Goal: Information Seeking & Learning: Check status

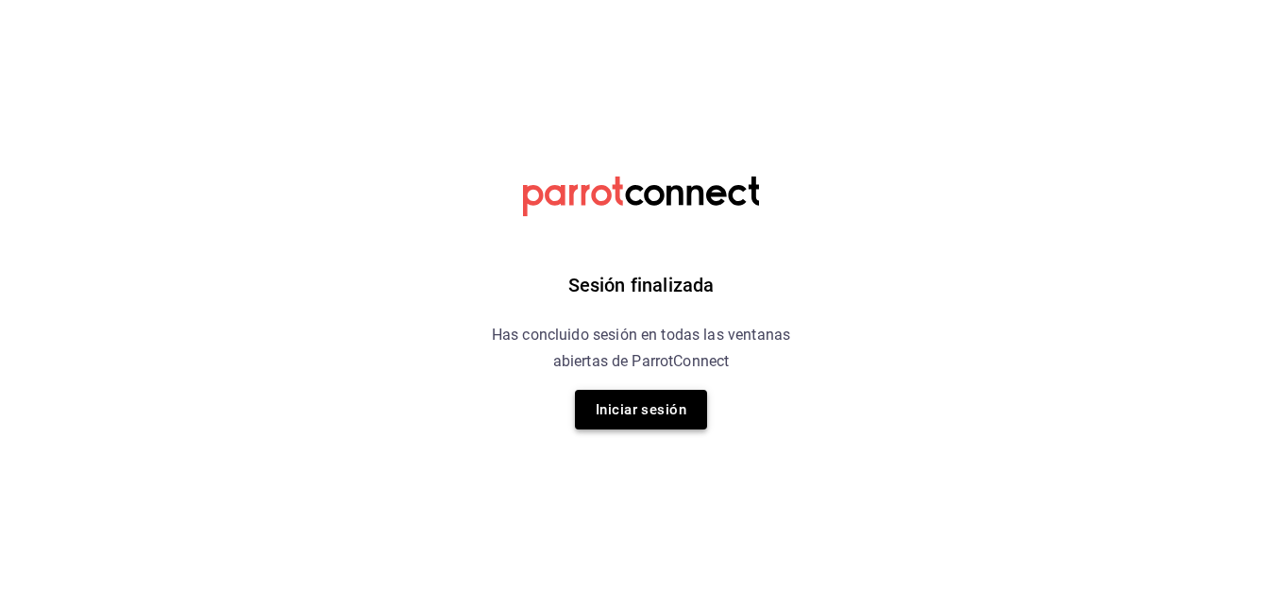
click at [616, 414] on button "Iniciar sesión" at bounding box center [641, 410] width 132 height 40
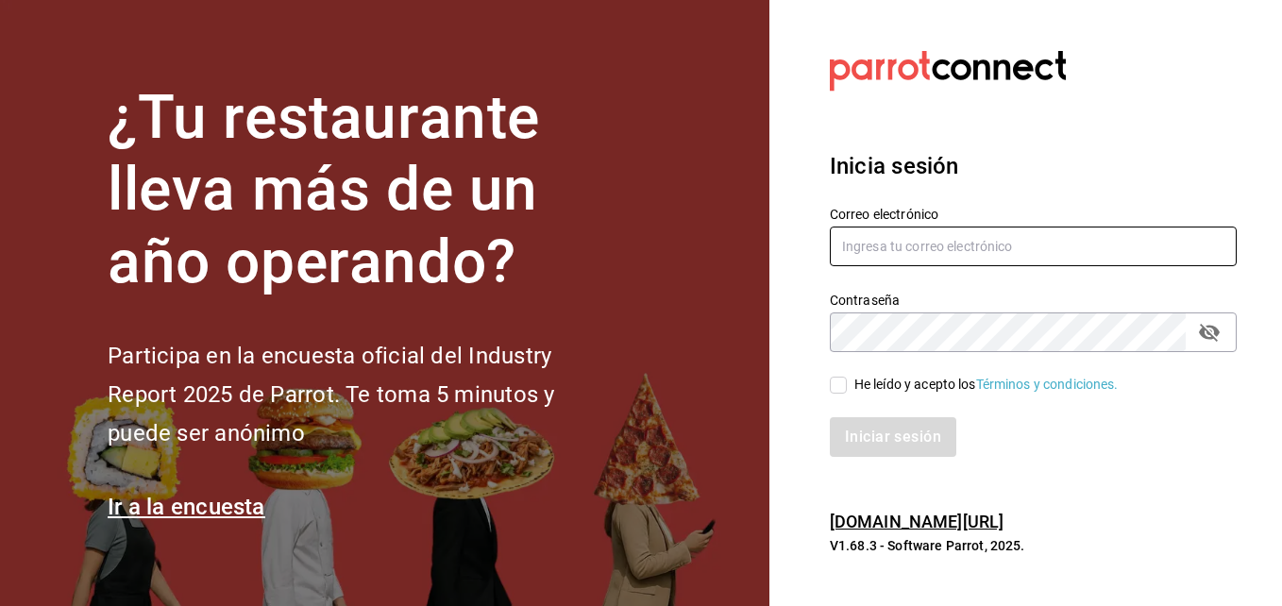
type input "erick.felipe@grupocosteno.com"
click at [839, 384] on input "He leído y acepto los Términos y condiciones." at bounding box center [838, 385] width 17 height 17
checkbox input "true"
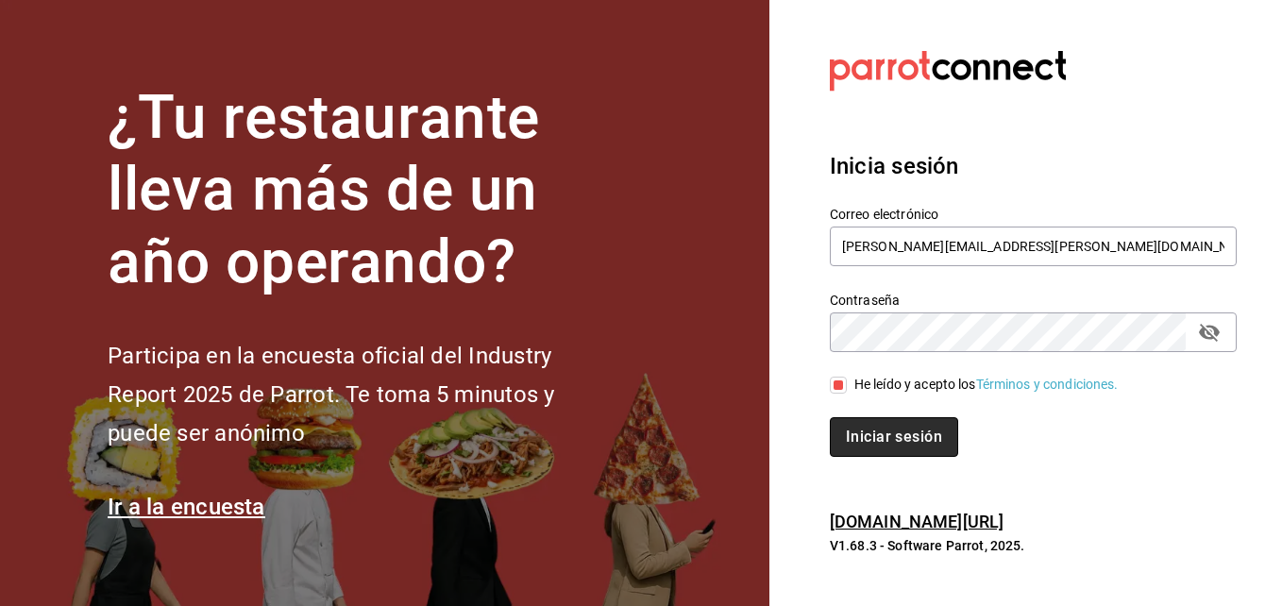
drag, startPoint x: 862, startPoint y: 427, endPoint x: 848, endPoint y: 429, distance: 14.3
click at [862, 428] on button "Iniciar sesión" at bounding box center [894, 437] width 128 height 40
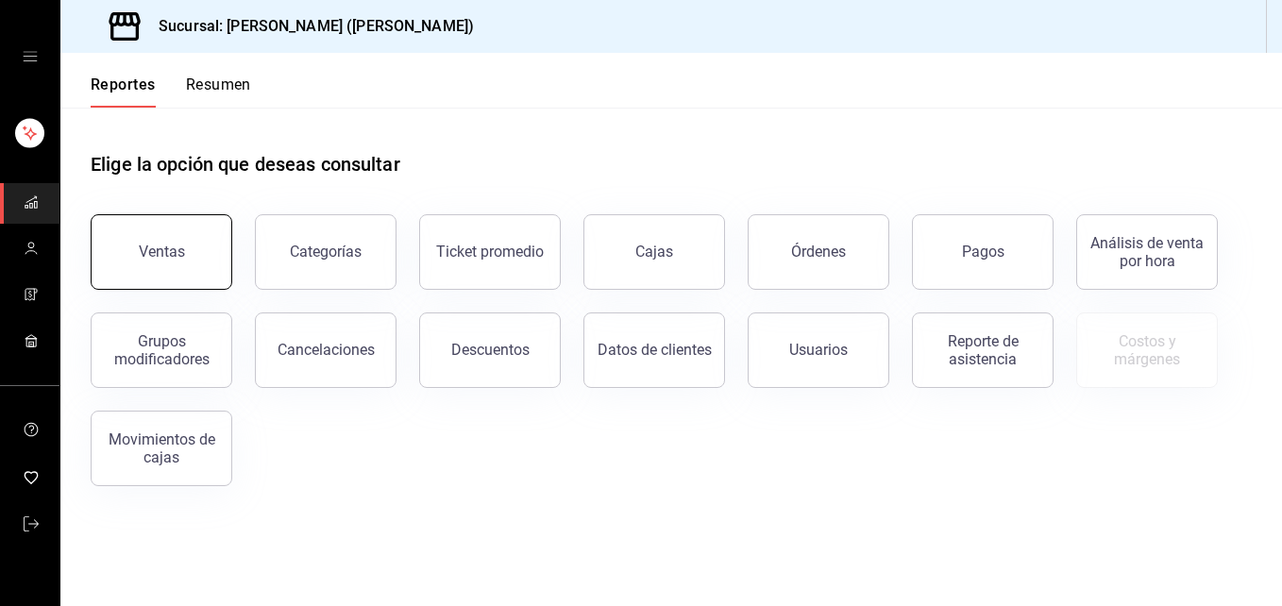
click at [166, 229] on button "Ventas" at bounding box center [162, 252] width 142 height 76
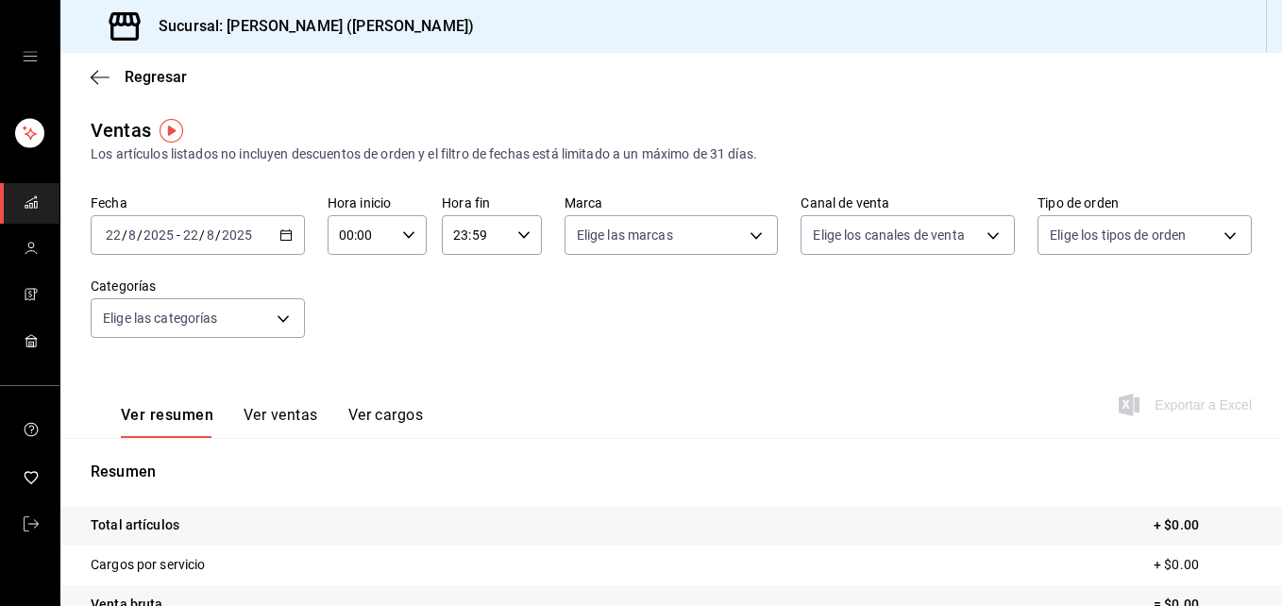
click at [411, 236] on icon "button" at bounding box center [408, 234] width 13 height 13
click at [200, 245] on div at bounding box center [641, 303] width 1282 height 606
click at [207, 235] on input "8" at bounding box center [210, 235] width 9 height 15
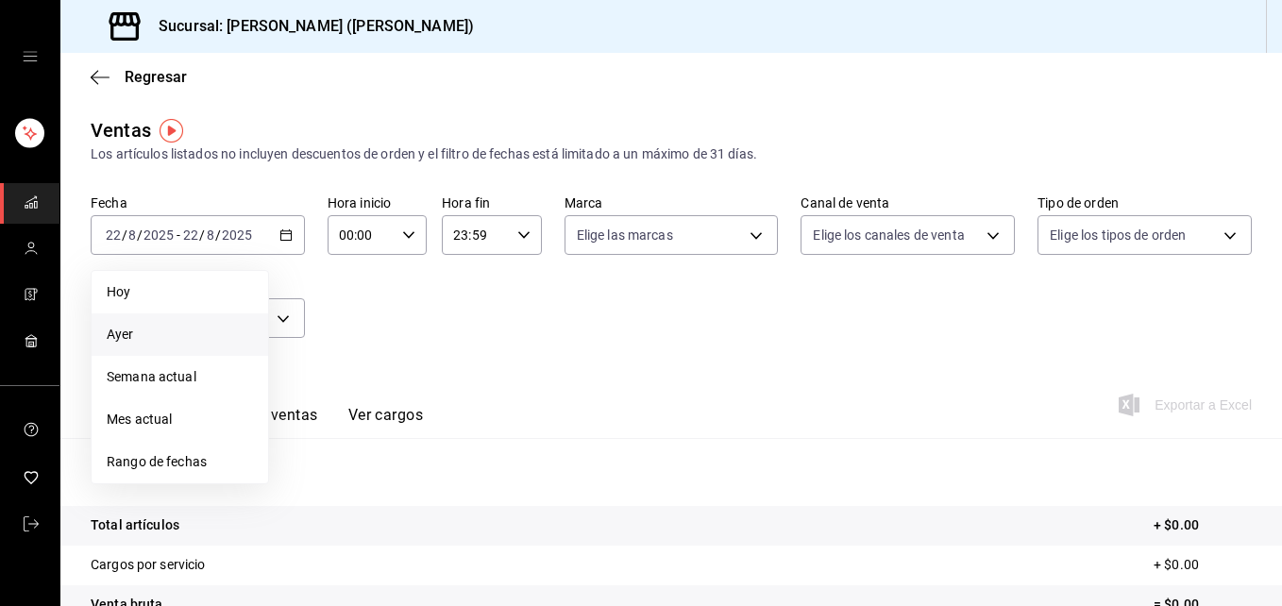
click at [152, 331] on span "Ayer" at bounding box center [180, 335] width 146 height 20
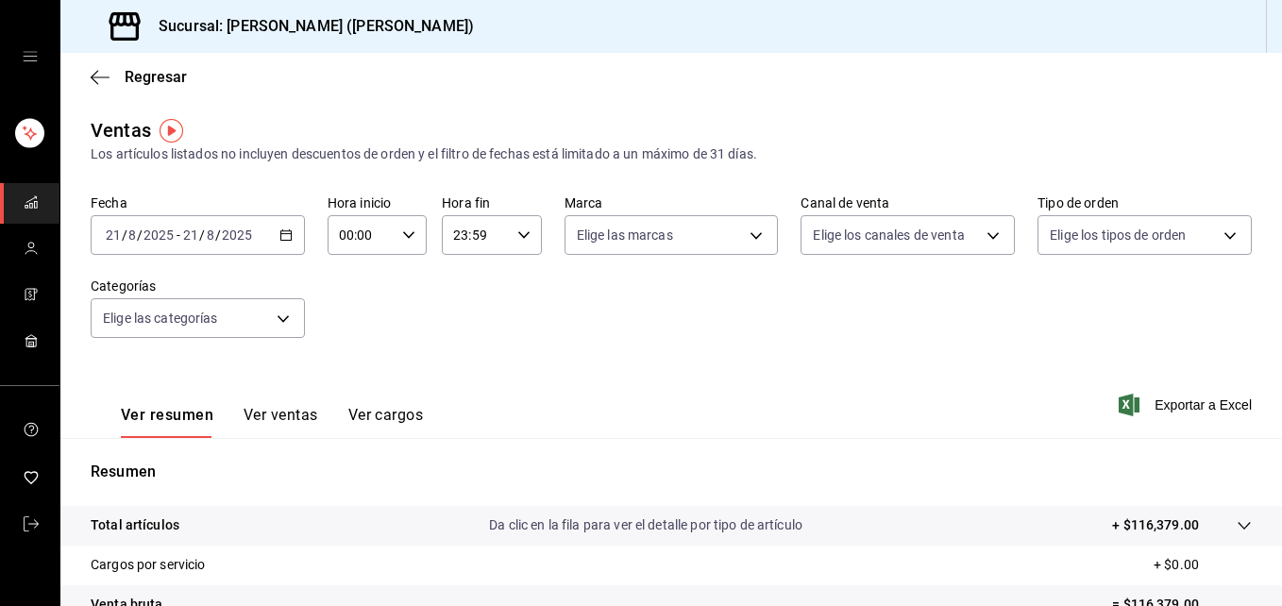
click at [419, 237] on div "00:00 Hora inicio" at bounding box center [377, 235] width 99 height 40
click at [346, 359] on span "12" at bounding box center [349, 354] width 19 height 15
type input "12:00"
click at [609, 314] on div at bounding box center [641, 303] width 1282 height 606
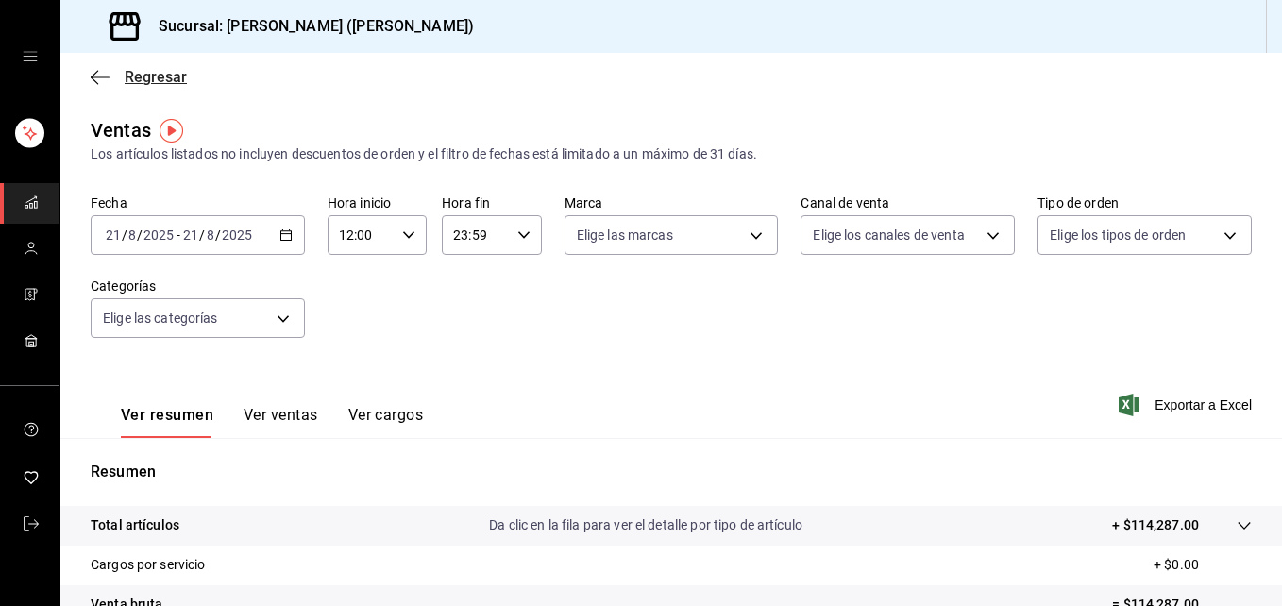
click at [125, 80] on span "Regresar" at bounding box center [156, 77] width 62 height 18
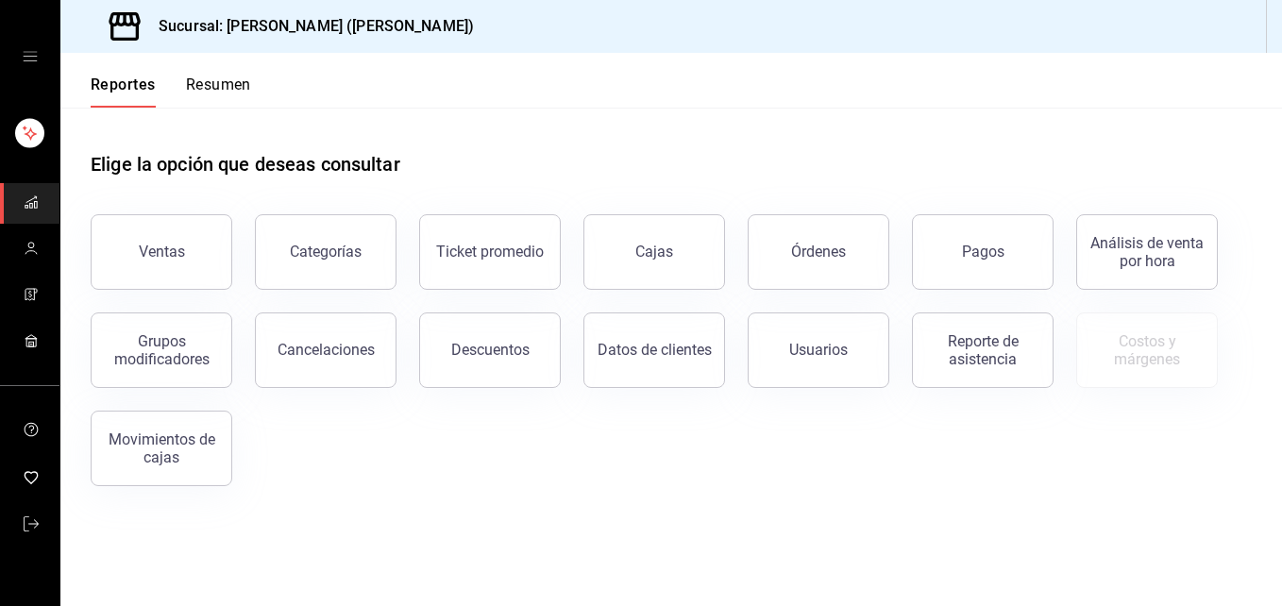
click at [244, 88] on button "Resumen" at bounding box center [218, 92] width 65 height 32
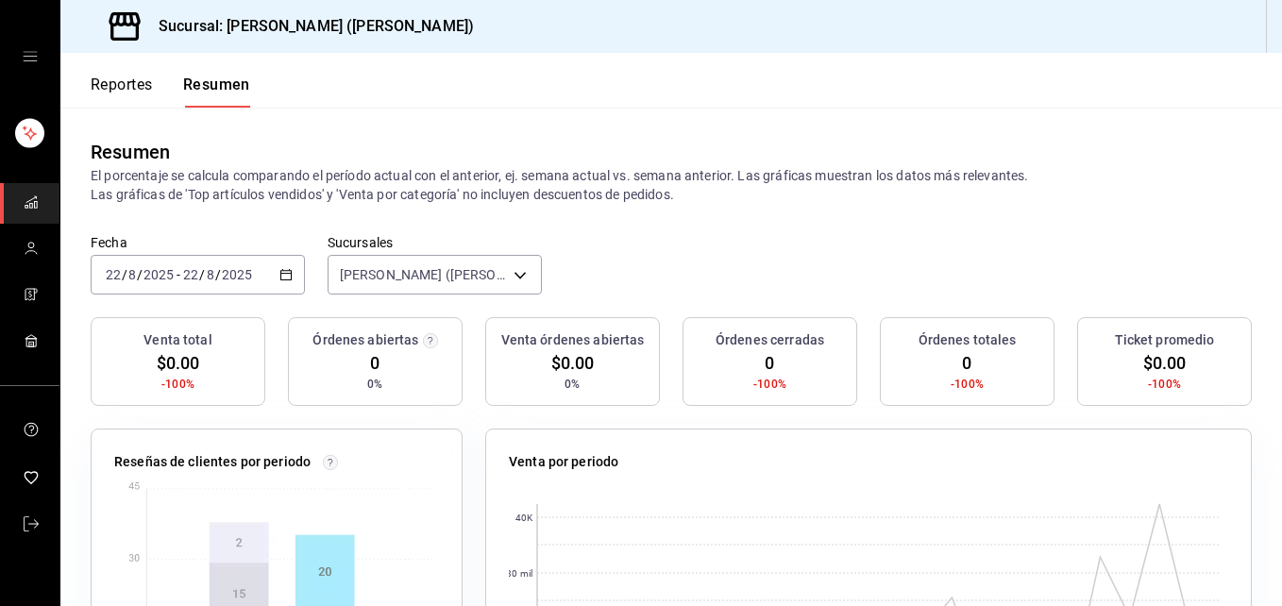
click at [218, 279] on span "/" at bounding box center [218, 274] width 6 height 15
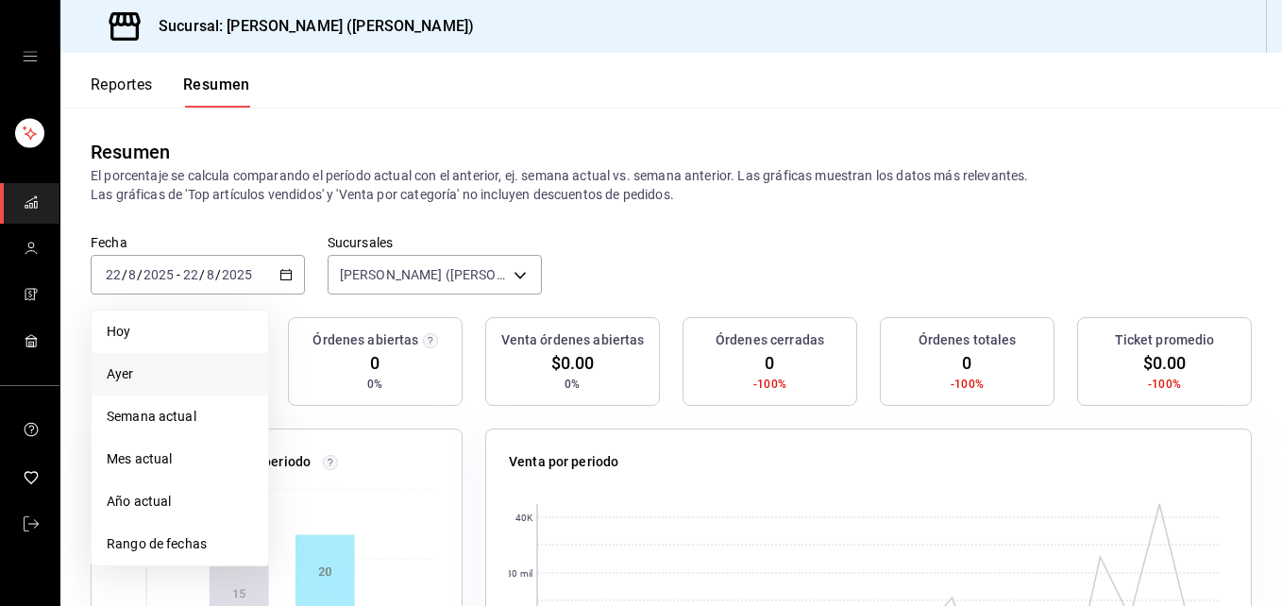
click at [149, 380] on span "Ayer" at bounding box center [180, 374] width 146 height 20
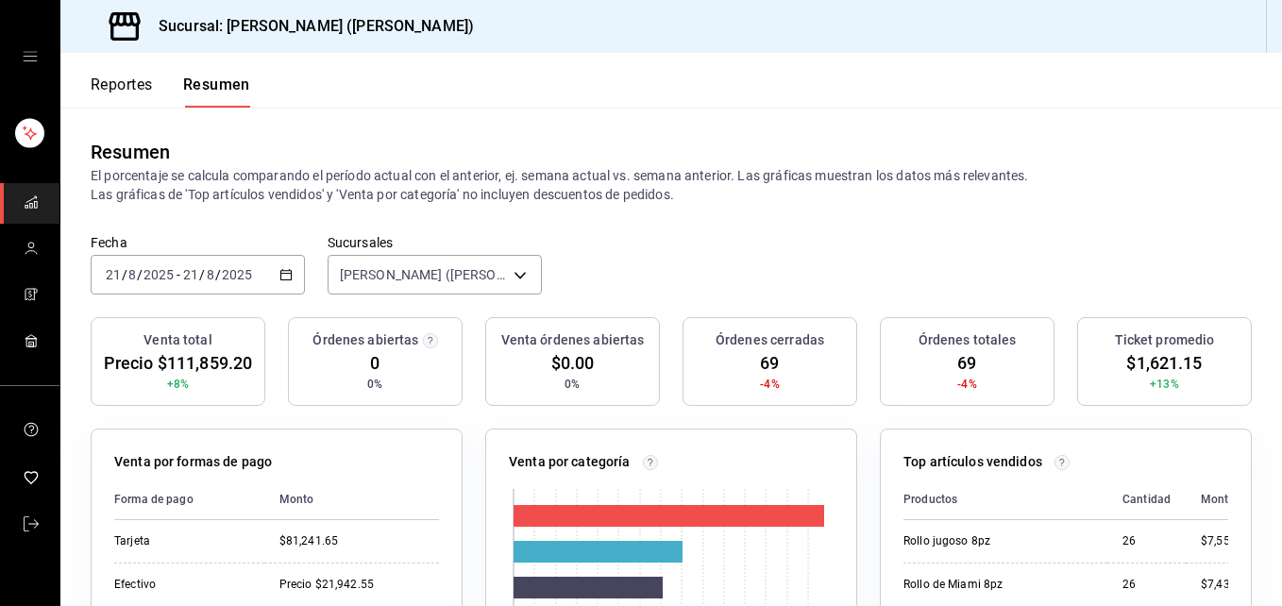
click at [139, 84] on font "Reportes" at bounding box center [122, 85] width 62 height 19
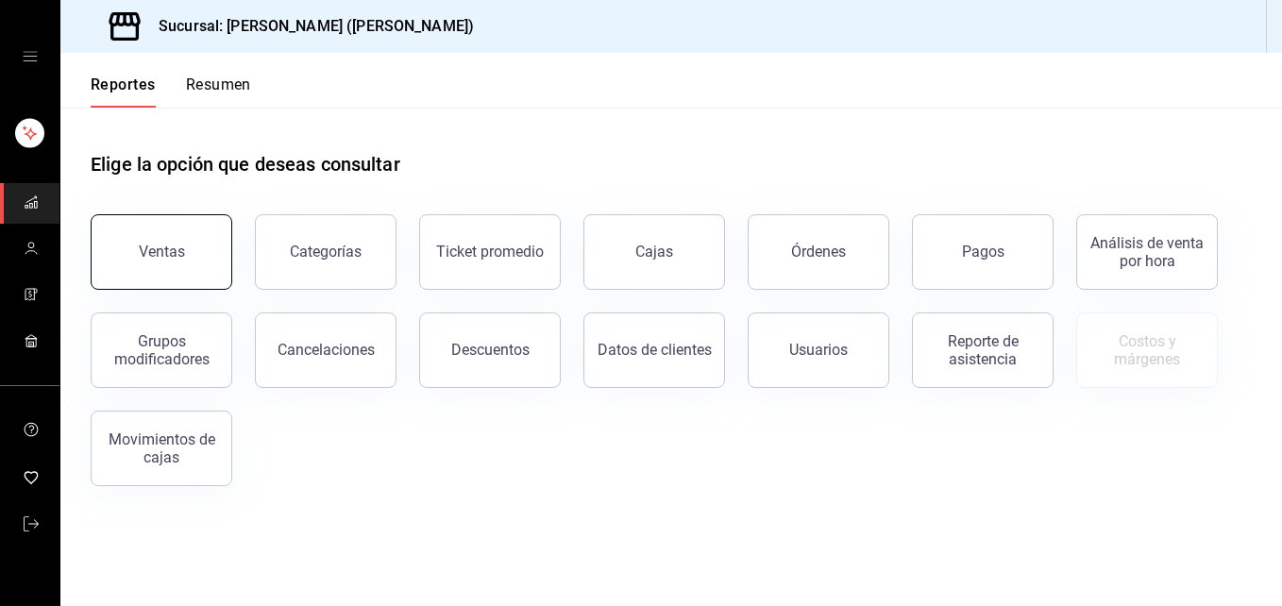
click at [150, 252] on div "Ventas" at bounding box center [162, 252] width 46 height 18
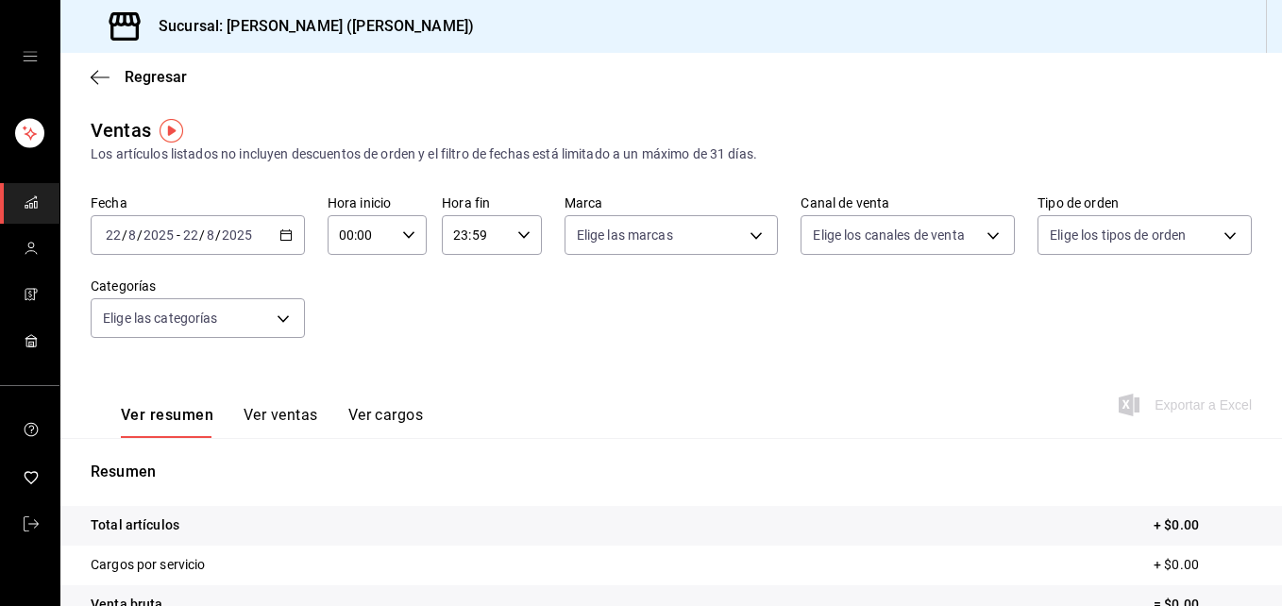
click at [355, 235] on input "00:00" at bounding box center [361, 235] width 67 height 38
click at [413, 239] on div at bounding box center [641, 303] width 1282 height 606
click at [402, 239] on icon "button" at bounding box center [408, 234] width 13 height 13
click at [354, 287] on button "13" at bounding box center [350, 306] width 42 height 38
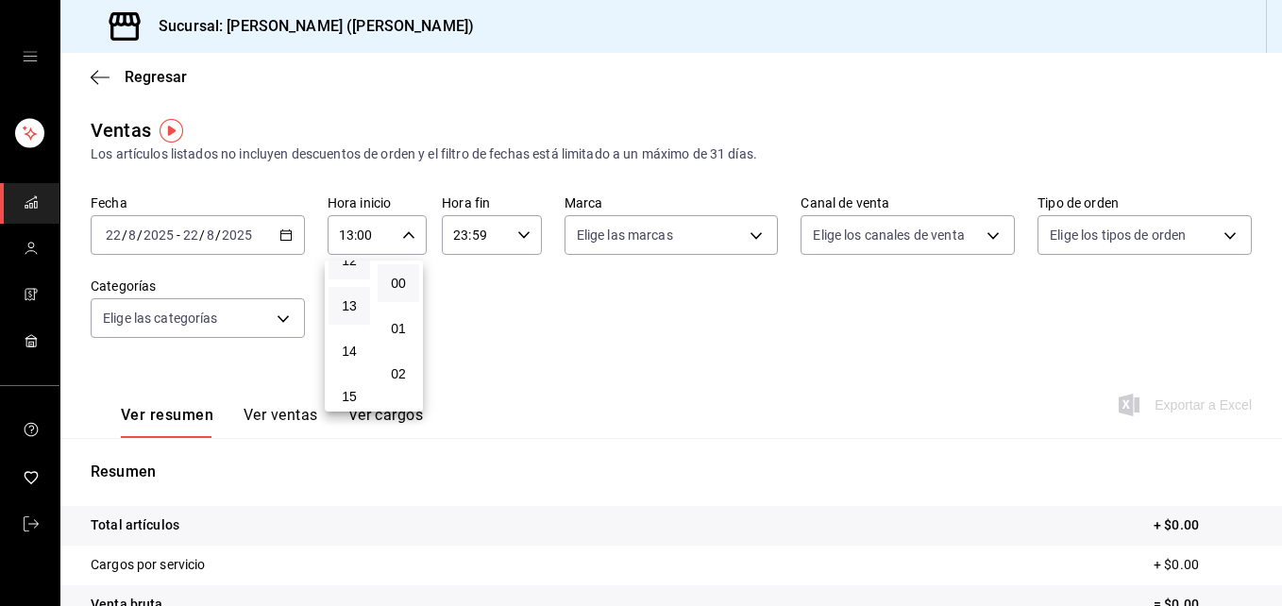
click at [360, 266] on button "12" at bounding box center [350, 261] width 42 height 38
type input "12:00"
click at [209, 235] on div at bounding box center [641, 303] width 1282 height 606
click at [220, 245] on div "[DATE] [DATE] - [DATE] [DATE]" at bounding box center [198, 235] width 214 height 40
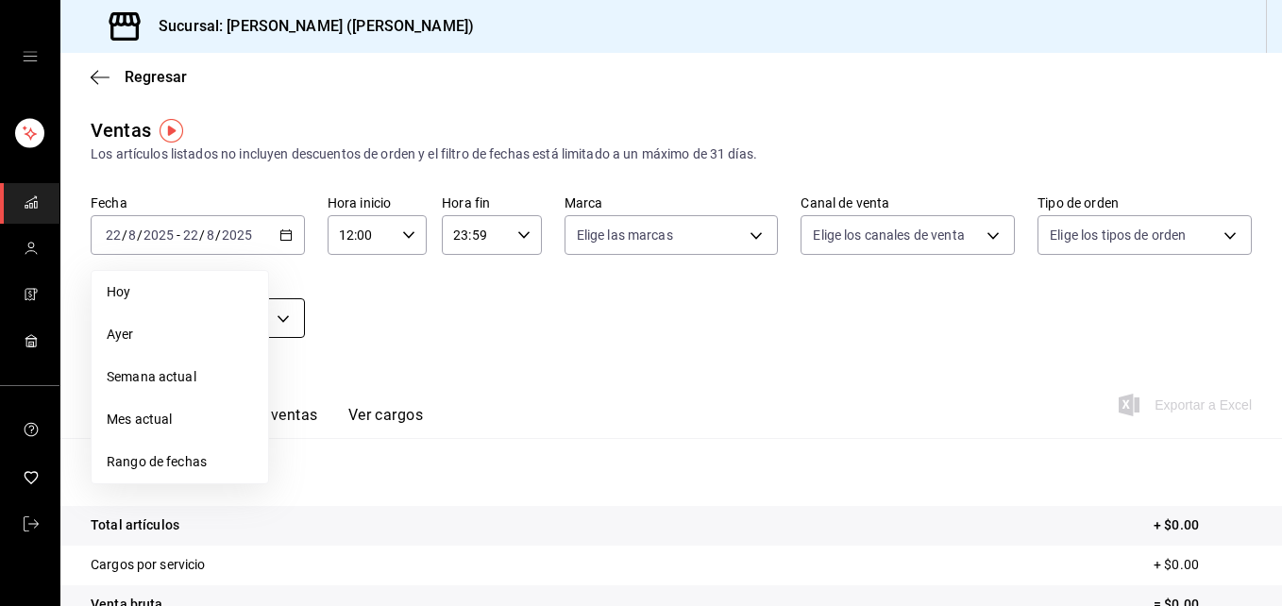
drag, startPoint x: 178, startPoint y: 329, endPoint x: 177, endPoint y: 303, distance: 25.6
click at [178, 329] on span "Ayer" at bounding box center [180, 335] width 146 height 20
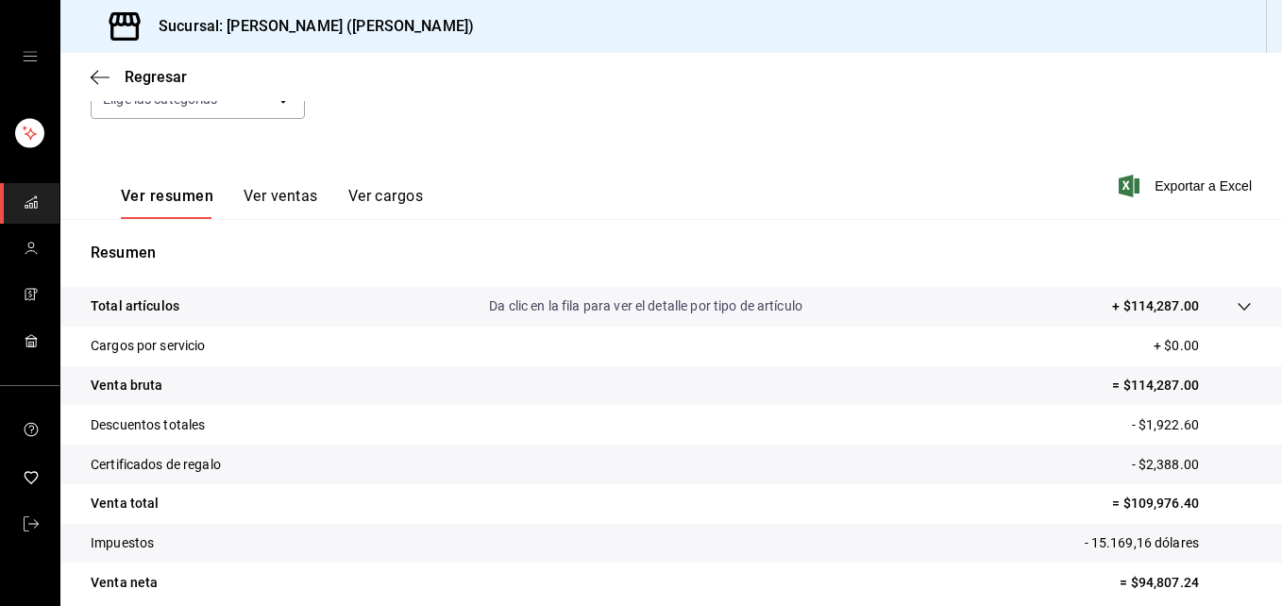
scroll to position [189, 0]
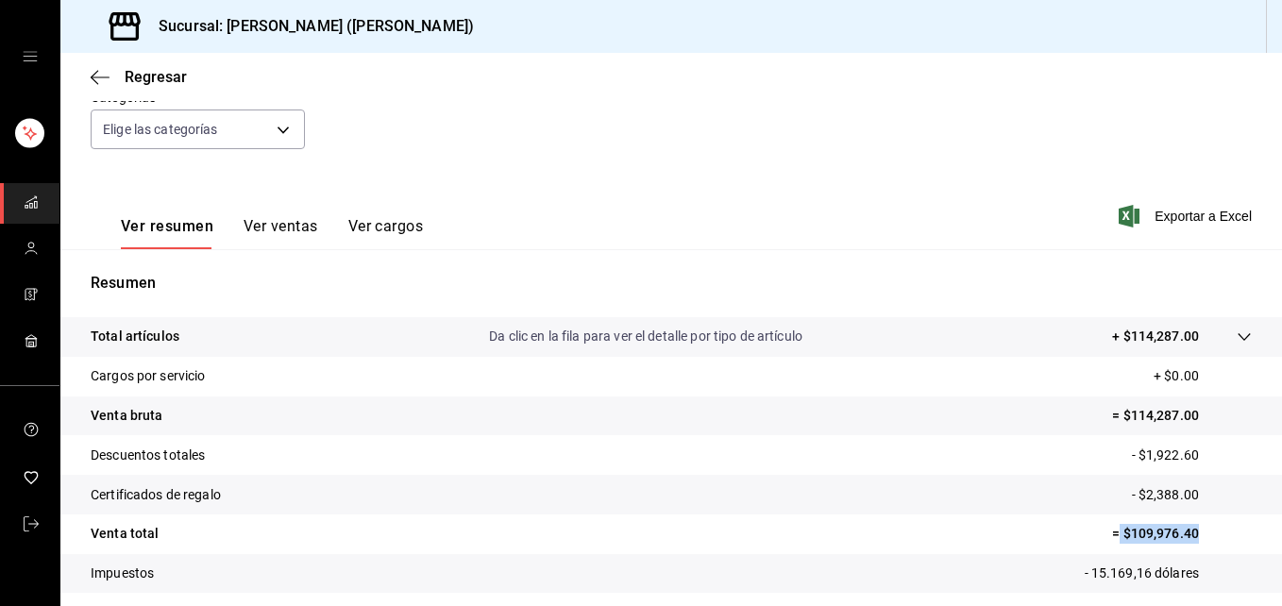
drag, startPoint x: 1104, startPoint y: 537, endPoint x: 1201, endPoint y: 522, distance: 98.4
click at [1201, 522] on tr "Venta total = $109,976.40" at bounding box center [671, 535] width 1222 height 40
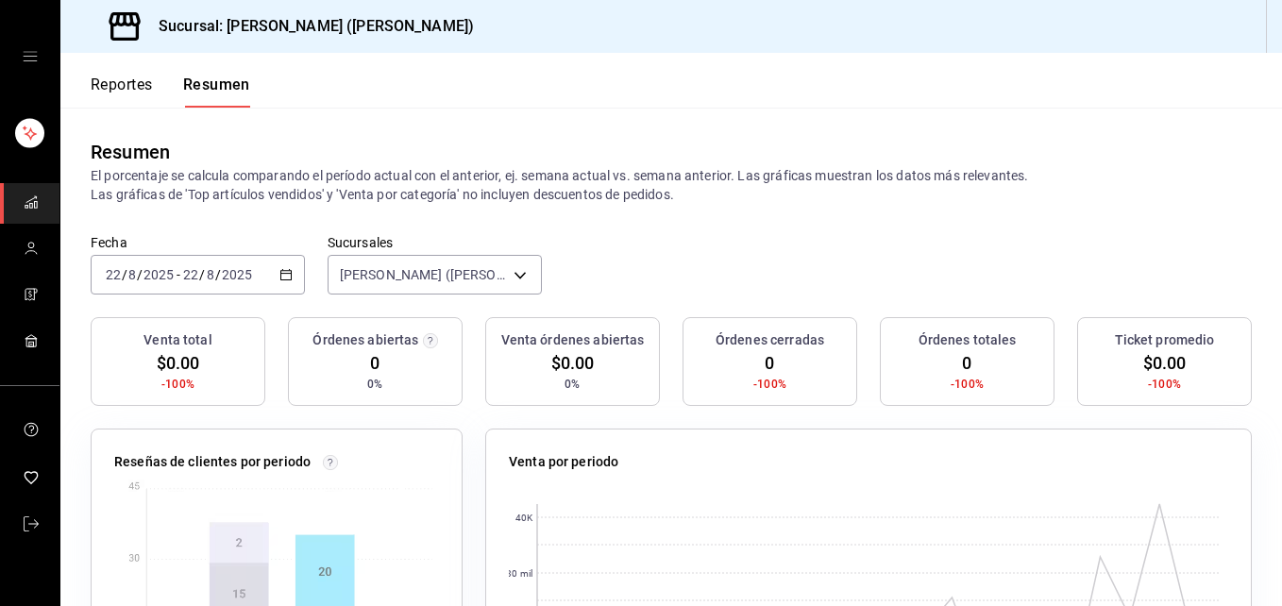
click at [134, 81] on font "Reportes" at bounding box center [122, 85] width 62 height 19
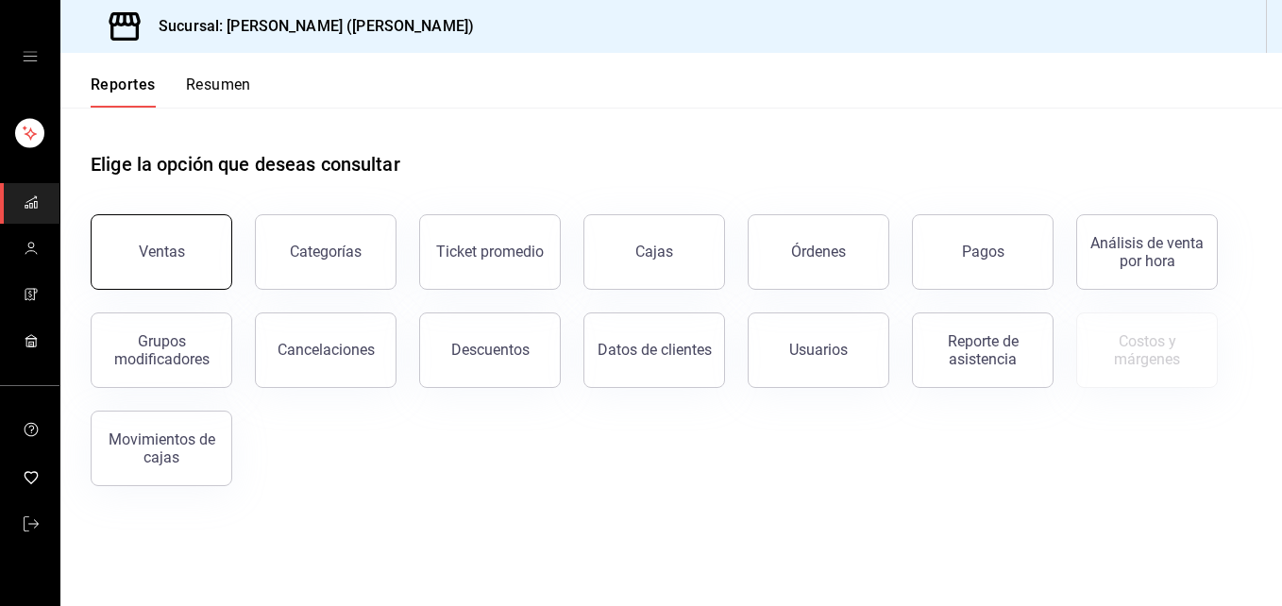
click at [170, 246] on div "Ventas" at bounding box center [162, 252] width 46 height 18
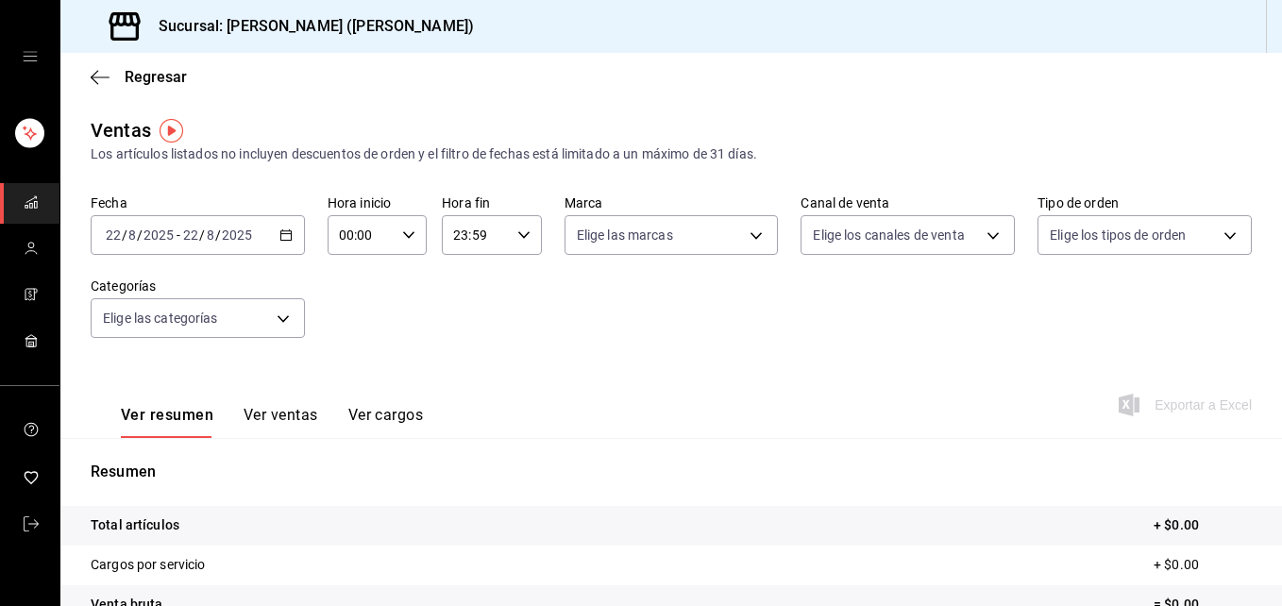
click at [402, 231] on icon "button" at bounding box center [408, 234] width 13 height 13
click at [349, 262] on span "12" at bounding box center [349, 260] width 19 height 15
type input "12:00"
click at [211, 239] on div at bounding box center [641, 303] width 1282 height 606
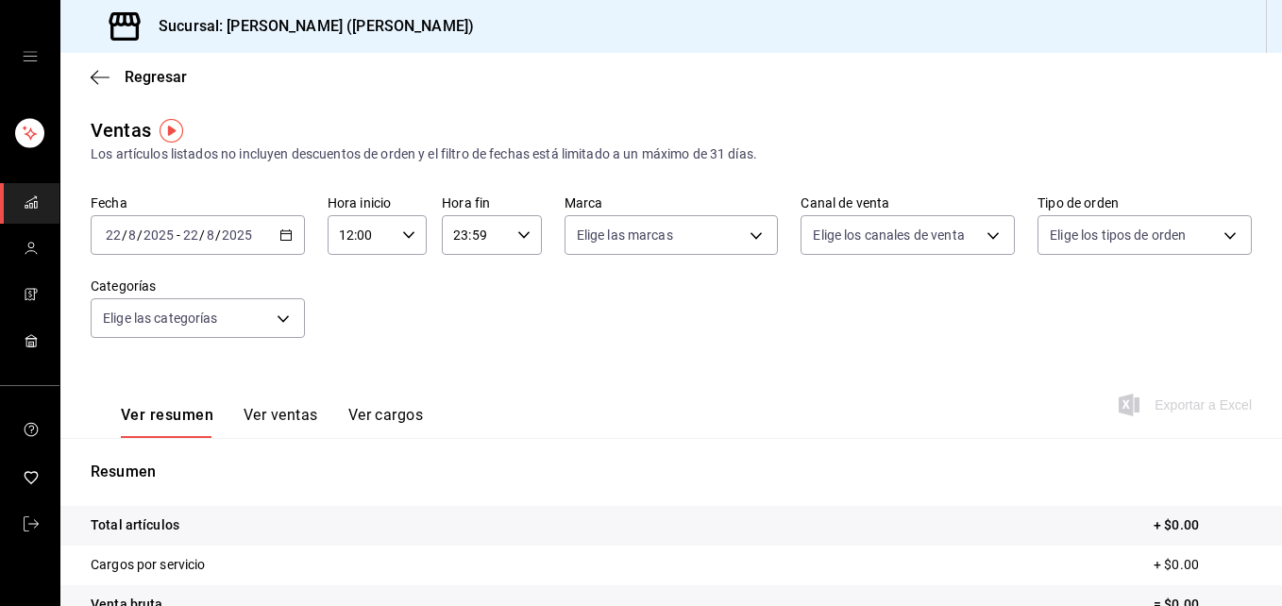
click at [209, 236] on input "8" at bounding box center [210, 235] width 9 height 15
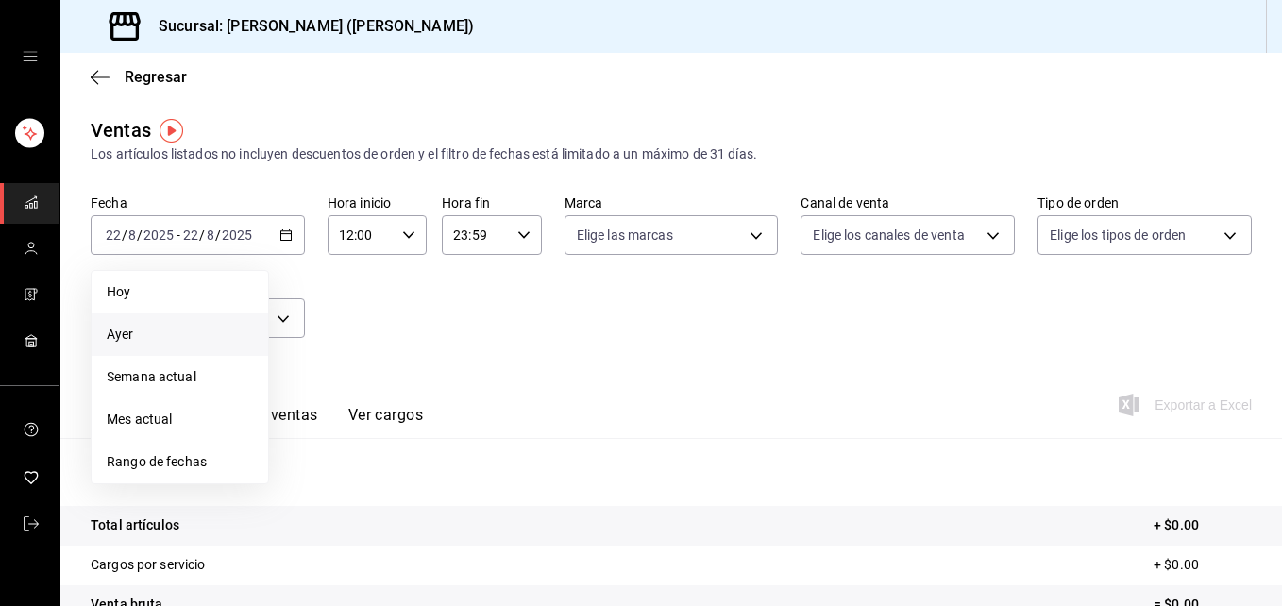
click at [197, 341] on span "Ayer" at bounding box center [180, 335] width 146 height 20
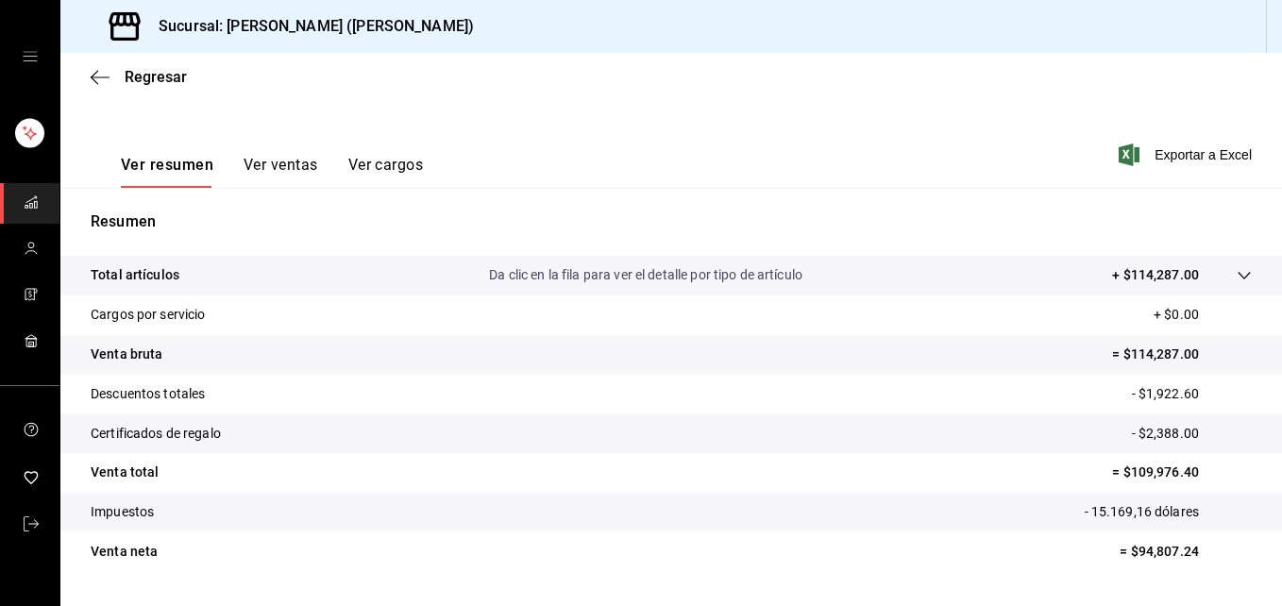
scroll to position [283, 0]
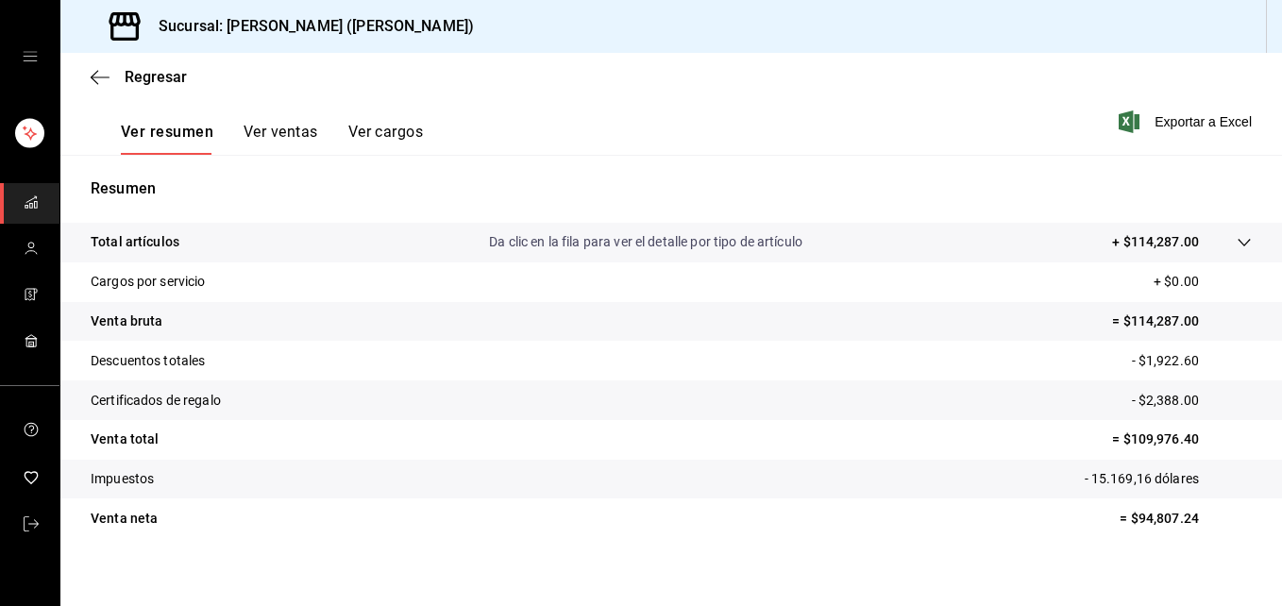
click at [708, 247] on p "Da clic en la fila para ver el detalle por tipo de artículo" at bounding box center [645, 242] width 313 height 20
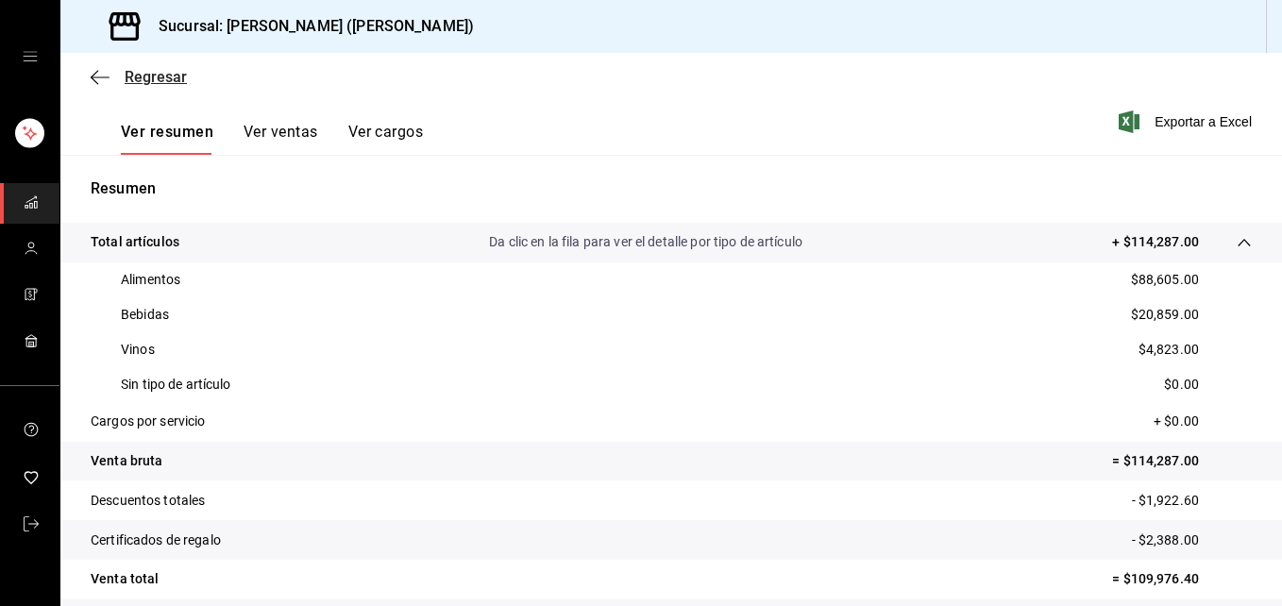
click at [169, 80] on span "Regresar" at bounding box center [156, 77] width 62 height 18
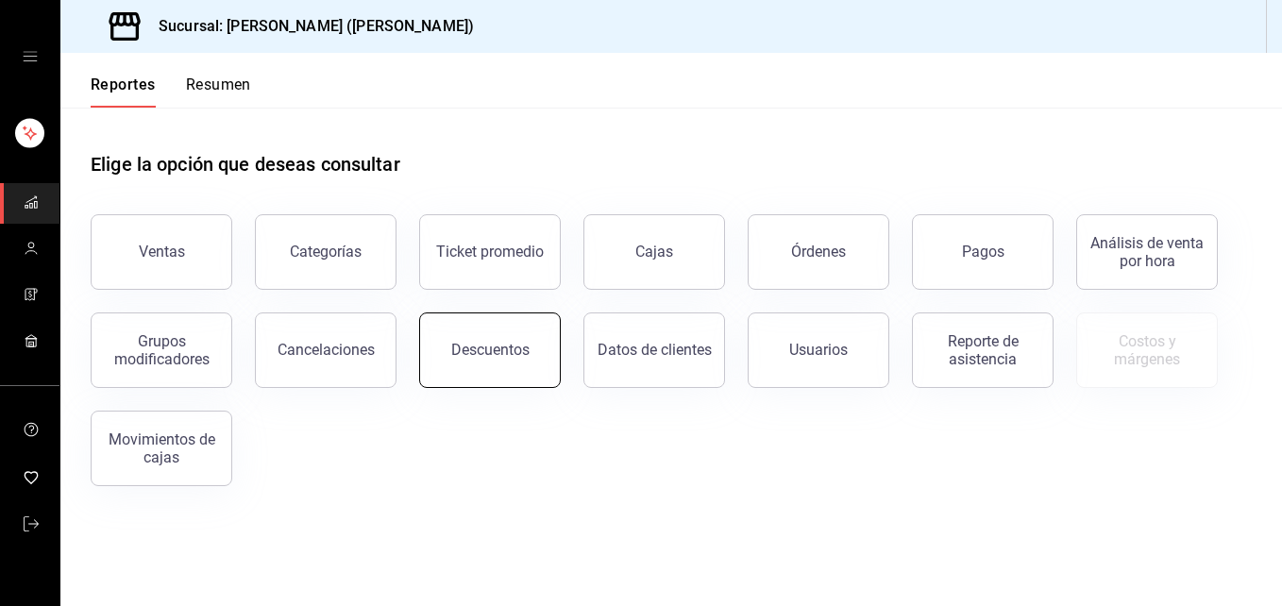
click at [509, 372] on button "Descuentos" at bounding box center [490, 351] width 142 height 76
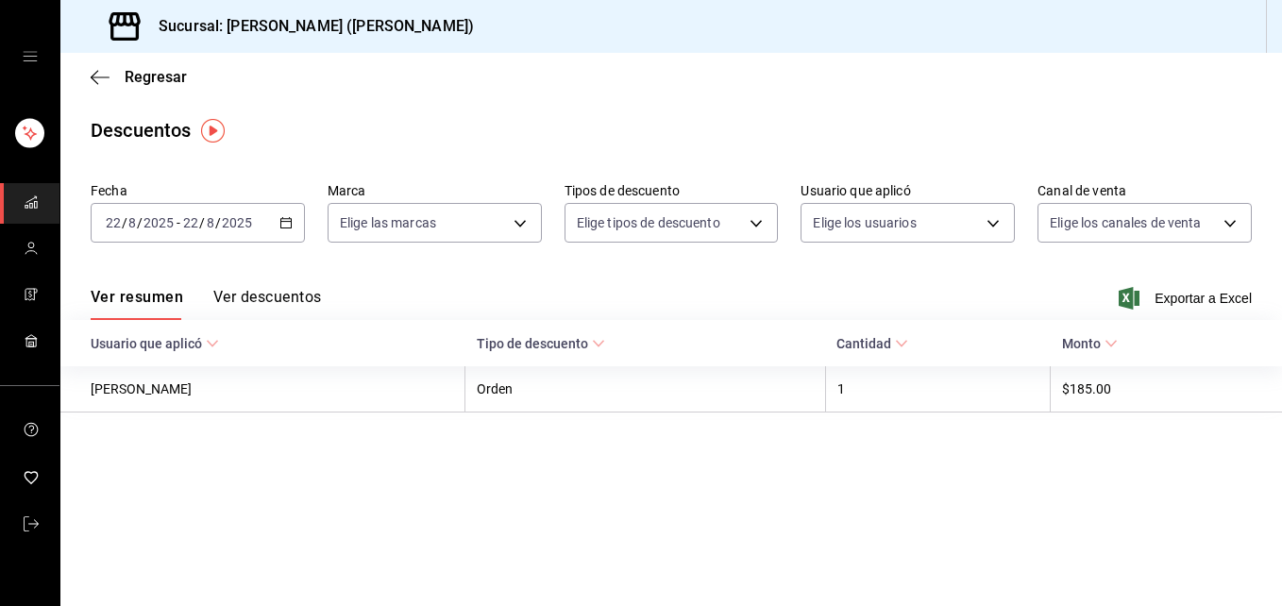
click at [230, 305] on button "Ver descuentos" at bounding box center [267, 304] width 108 height 32
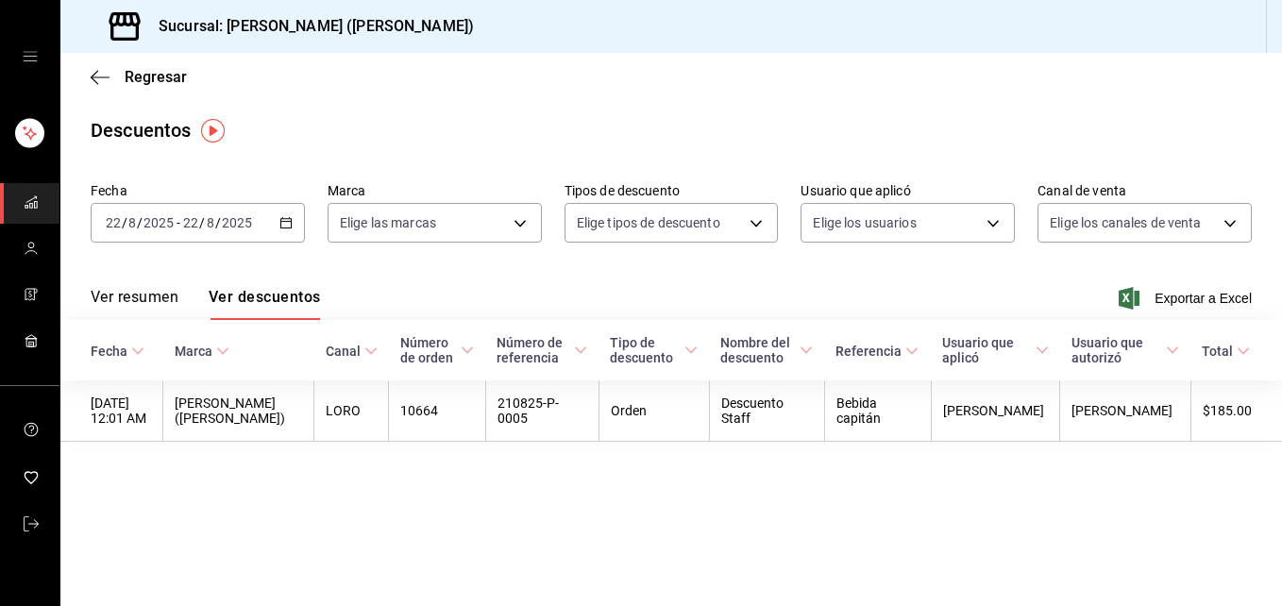
click at [194, 232] on div "[DATE] [DATE] - [DATE] [DATE]" at bounding box center [198, 223] width 214 height 40
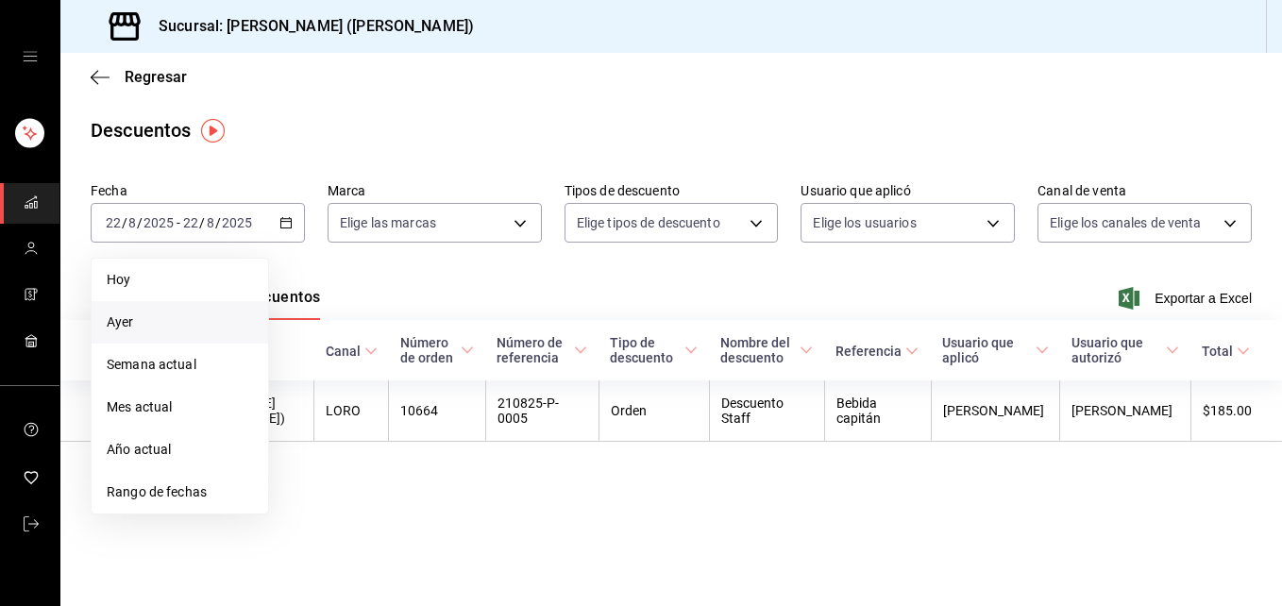
click at [184, 330] on span "Ayer" at bounding box center [180, 323] width 146 height 20
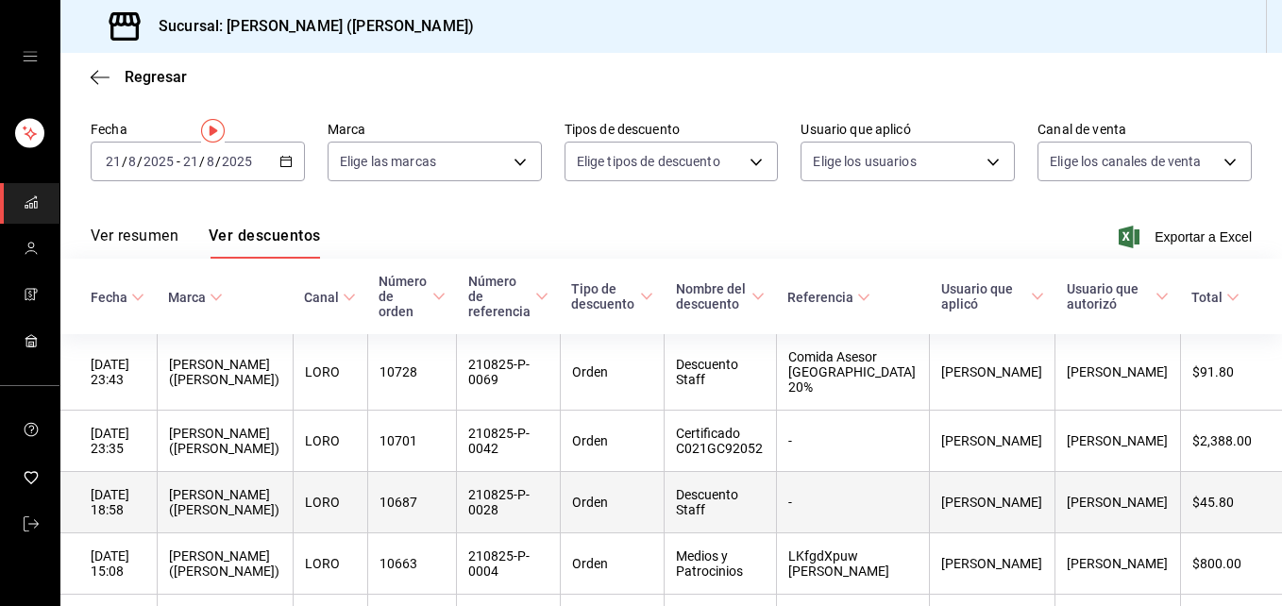
scroll to position [94, 0]
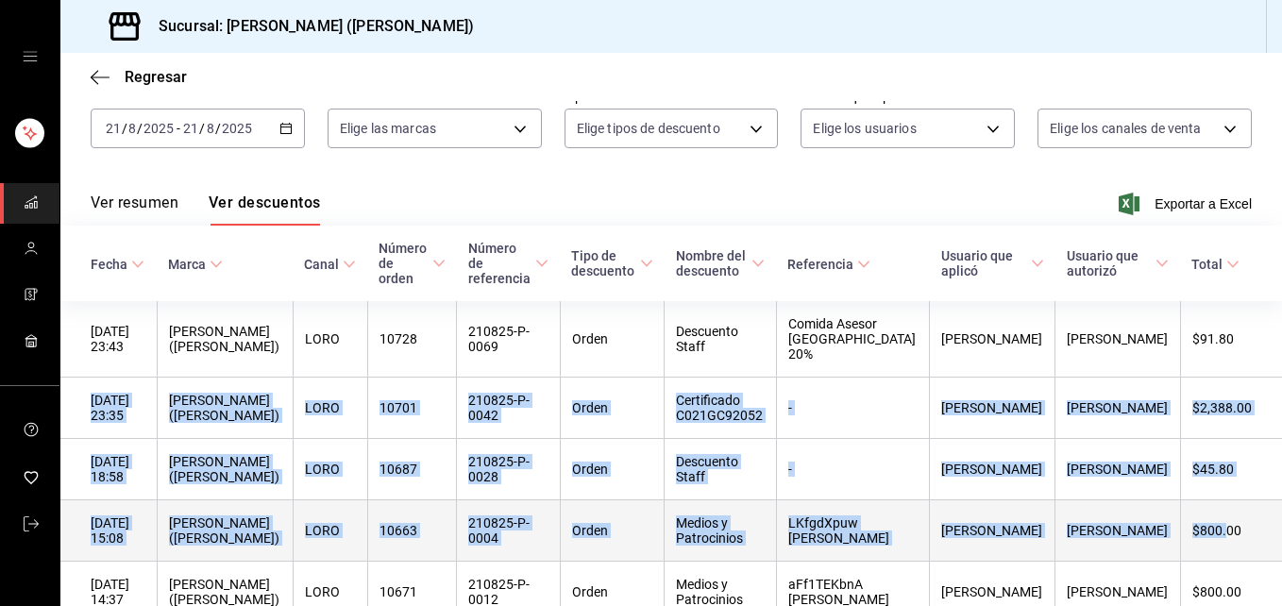
drag, startPoint x: 1235, startPoint y: 323, endPoint x: 1213, endPoint y: 540, distance: 218.2
click at [1213, 540] on tbody "21/08/2025 23:43 Sushi Ichikani (Vasconcelos) LORO 10728 210825-P-0069 Orden De…" at bounding box center [671, 500] width 1222 height 398
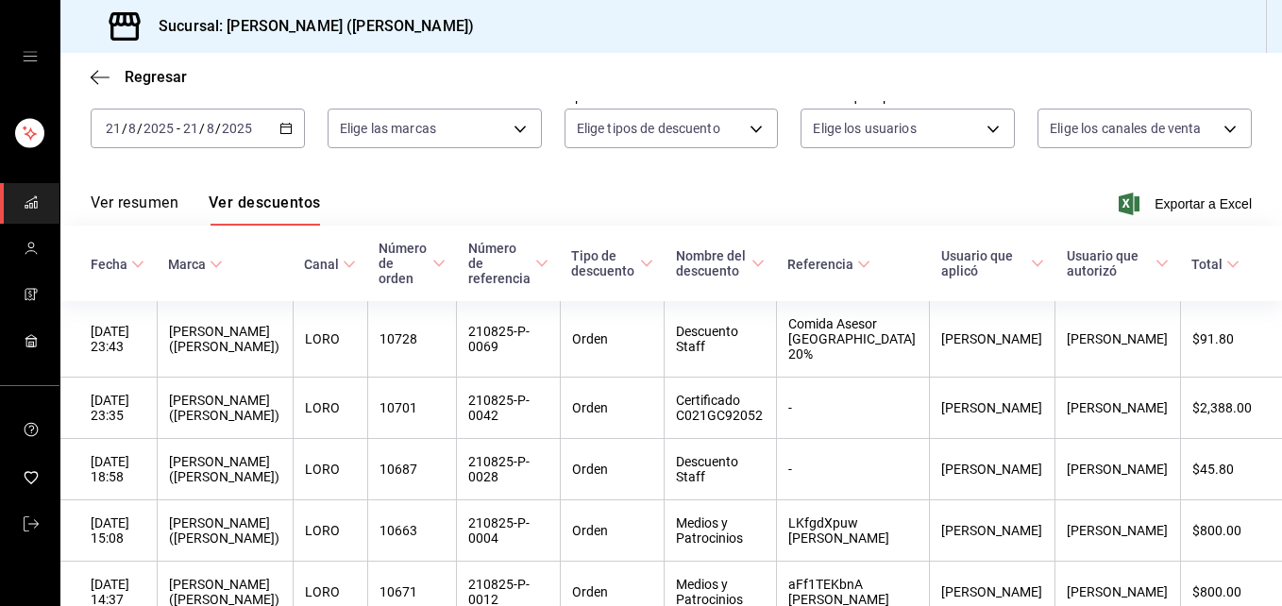
click at [1136, 181] on div "Ver resumen Ver descuentos Exportar a Excel" at bounding box center [671, 198] width 1222 height 55
click at [1140, 210] on span "Exportar a Excel" at bounding box center [1187, 204] width 129 height 23
click at [164, 81] on span "Regresar" at bounding box center [156, 77] width 62 height 18
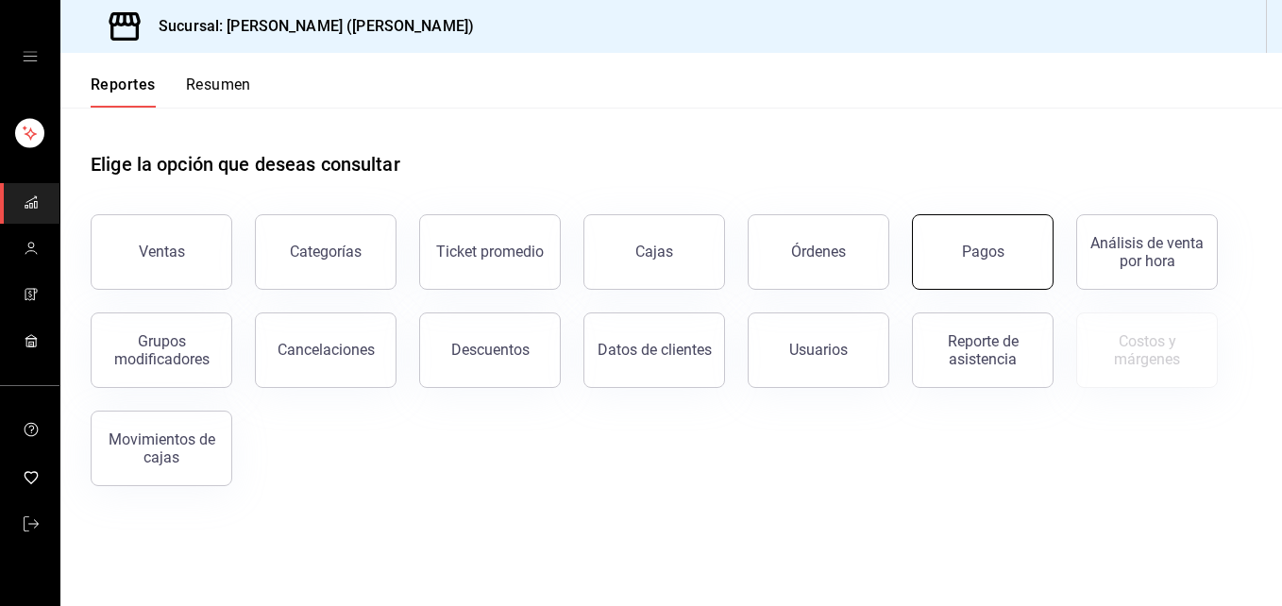
click at [989, 272] on button "Pagos" at bounding box center [983, 252] width 142 height 76
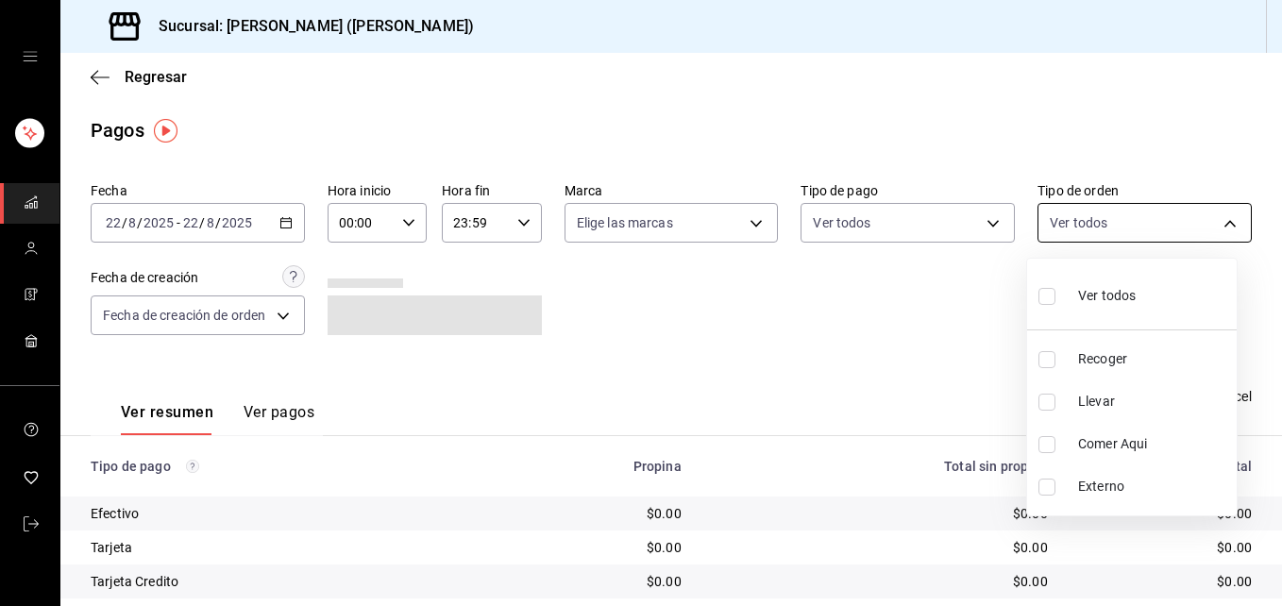
click at [1108, 229] on body "Sucursal: Ichikani Sushi (Vasconcelos) Regresar Pagos Fecha 2025-08-22 22 / 8 /…" at bounding box center [641, 303] width 1282 height 606
click at [1124, 406] on span "Llevar" at bounding box center [1153, 402] width 151 height 20
type input "d5ed7011-f835-4d0c-a8fc-5f0f01446209"
checkbox input "true"
click at [1099, 367] on span "Recoger" at bounding box center [1153, 359] width 151 height 20
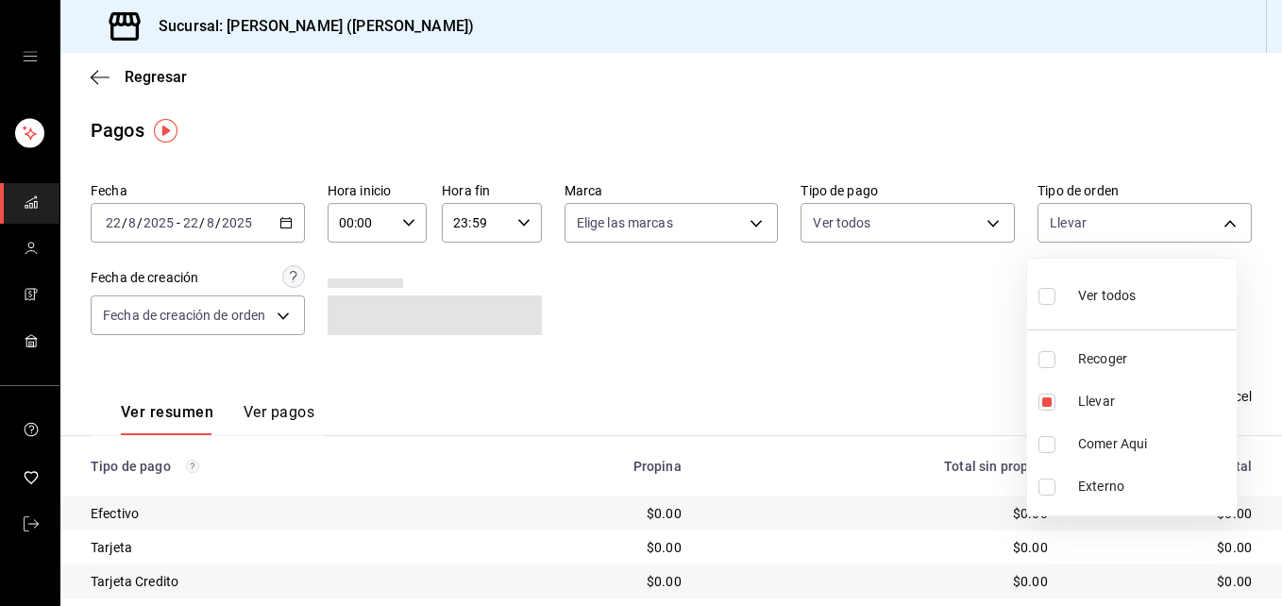
type input "d5ed7011-f835-4d0c-a8fc-5f0f01446209,e22fa5c9-a89e-41b0-8860-3ae797de52dc"
checkbox input "true"
click at [243, 212] on div at bounding box center [641, 303] width 1282 height 606
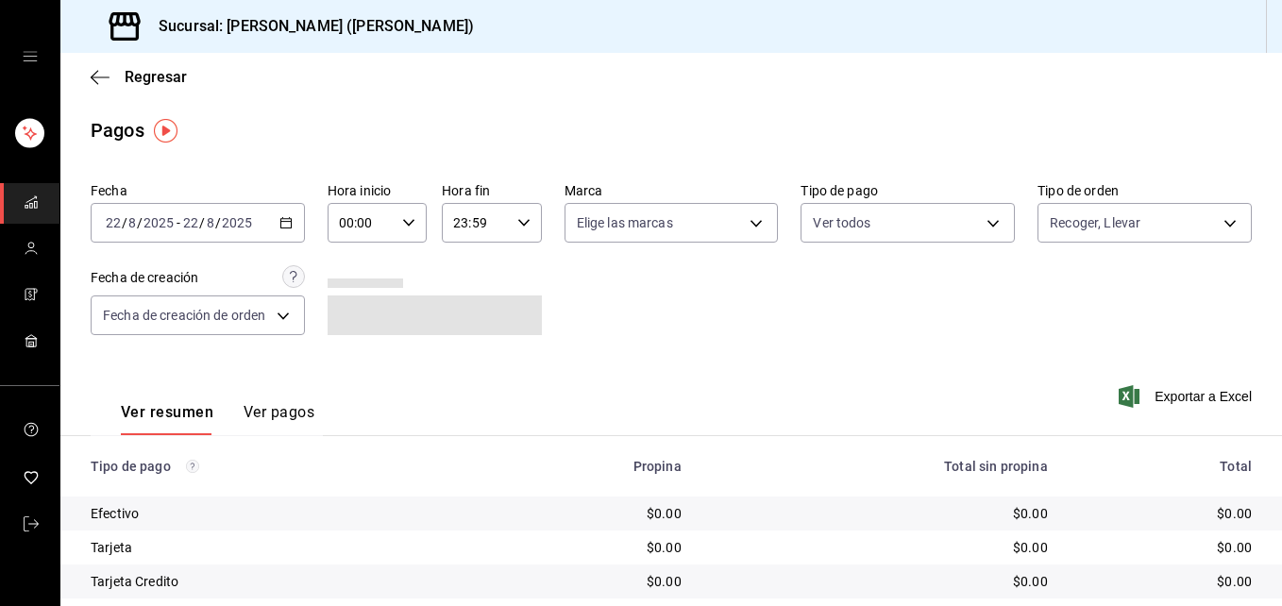
click at [221, 215] on input "2025" at bounding box center [237, 222] width 32 height 15
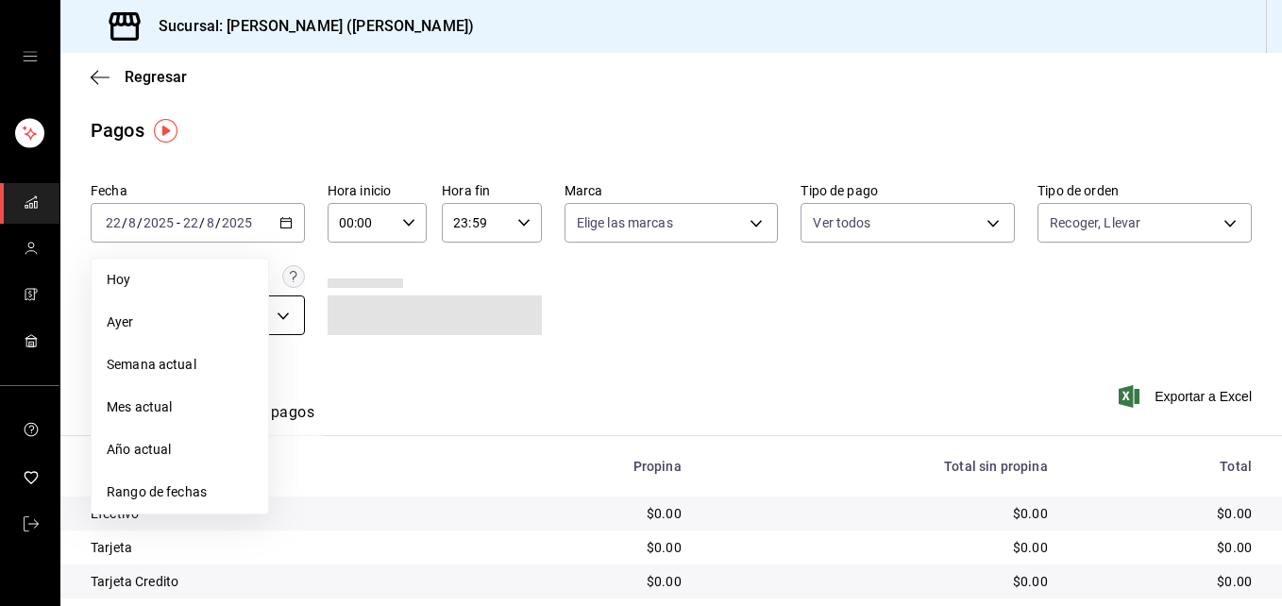
drag, startPoint x: 151, startPoint y: 331, endPoint x: 157, endPoint y: 323, distance: 10.2
click at [151, 330] on span "Ayer" at bounding box center [180, 323] width 146 height 20
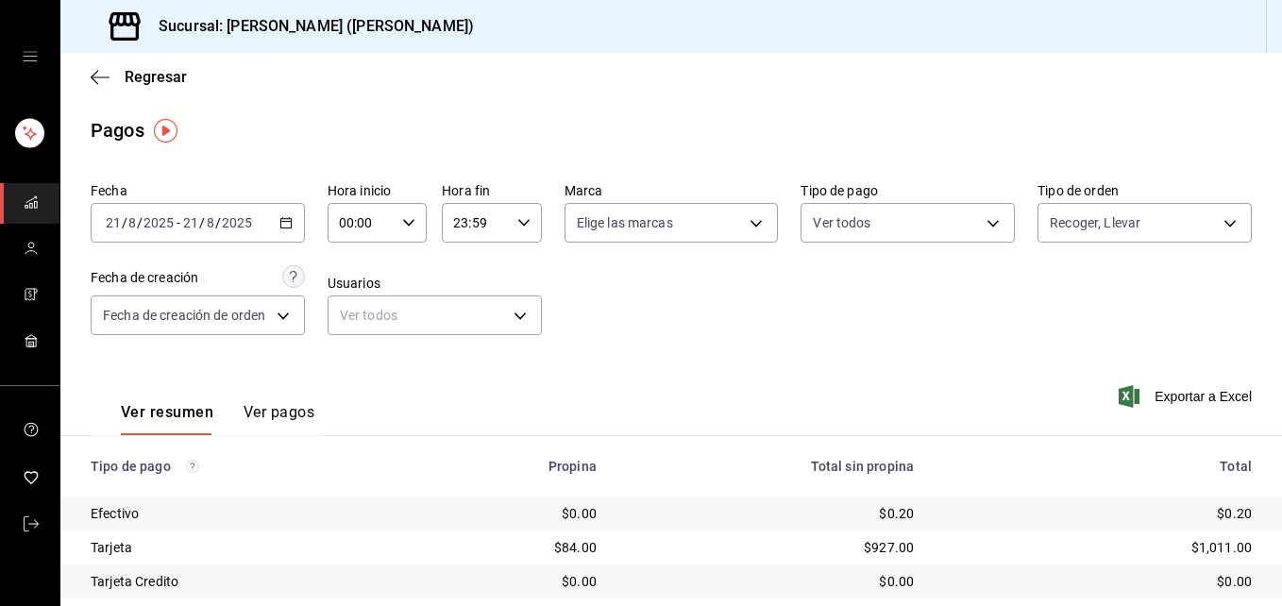
click at [280, 410] on button "Ver pagos" at bounding box center [279, 419] width 71 height 32
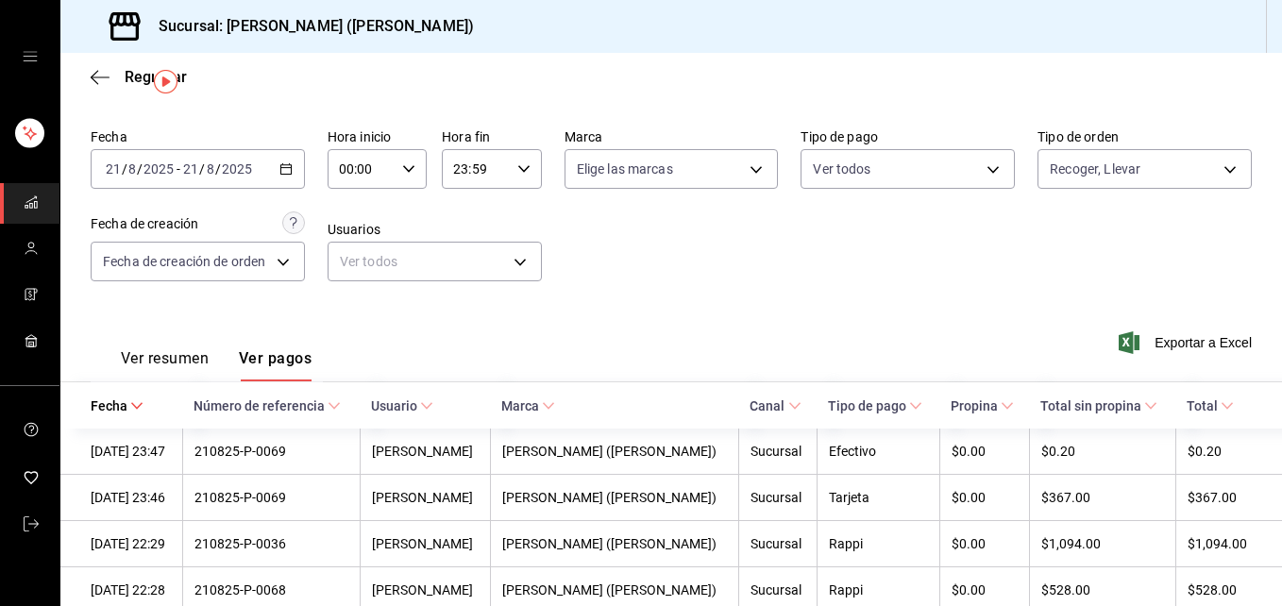
scroll to position [49, 0]
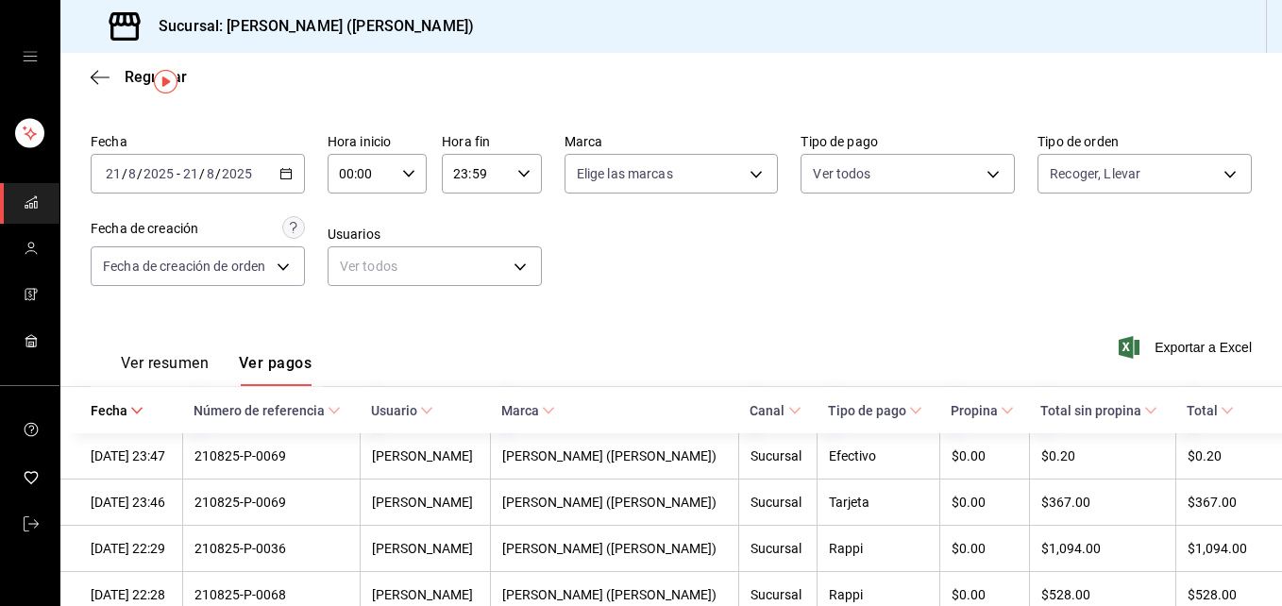
click at [181, 357] on font "Ver resumen" at bounding box center [165, 363] width 88 height 19
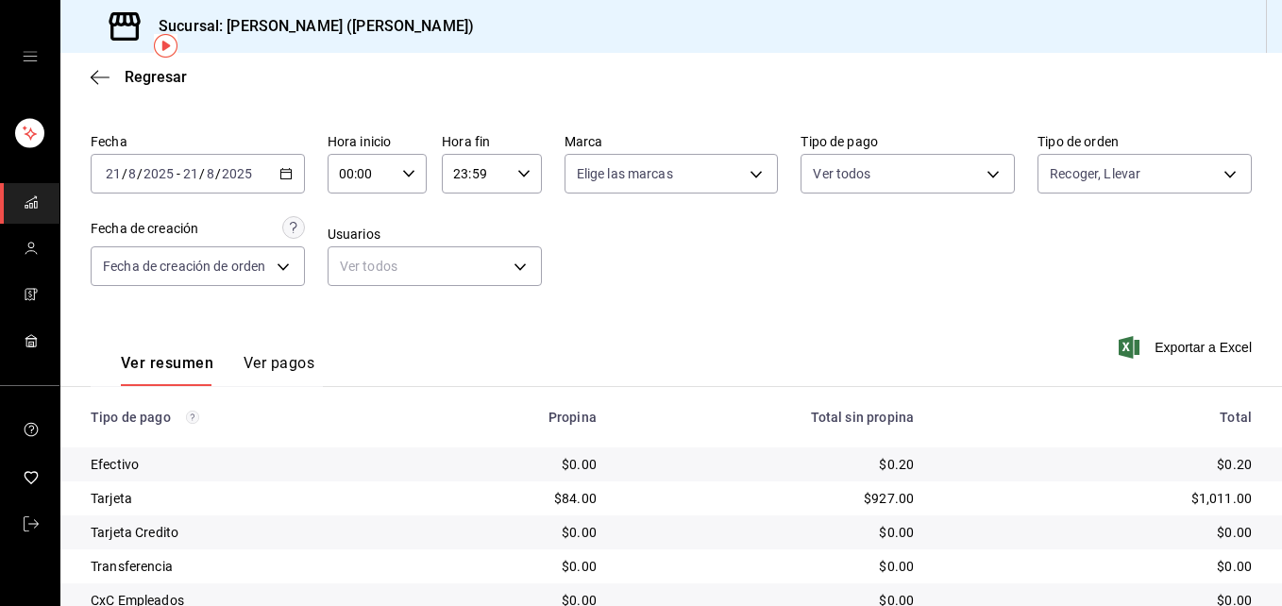
scroll to position [228, 0]
